Goal: Find specific page/section: Find specific page/section

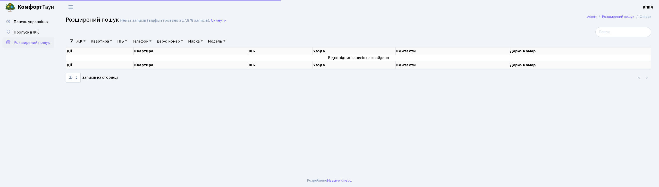
select select "25"
click at [39, 25] on link "Панель управління" at bounding box center [28, 22] width 51 height 10
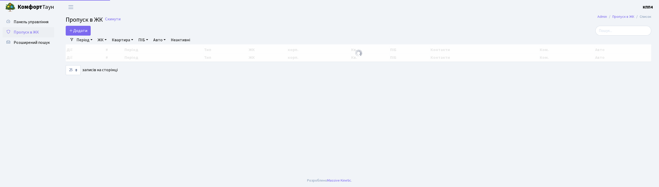
select select "25"
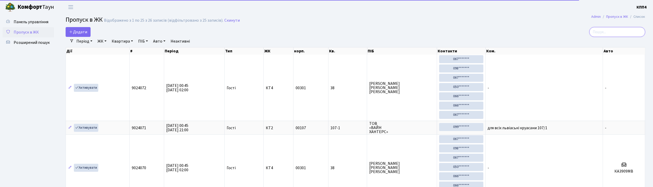
click at [610, 30] on input "search" at bounding box center [618, 32] width 56 height 10
